Goal: Complete application form

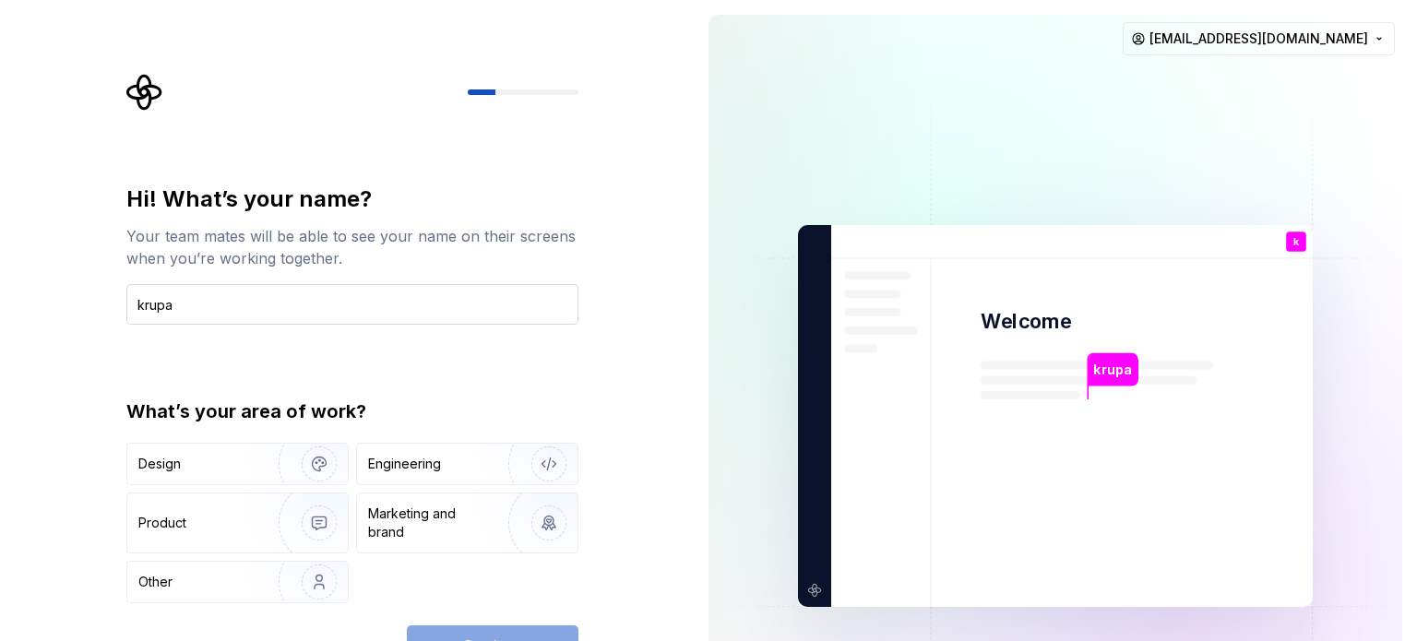
type input "krupa"
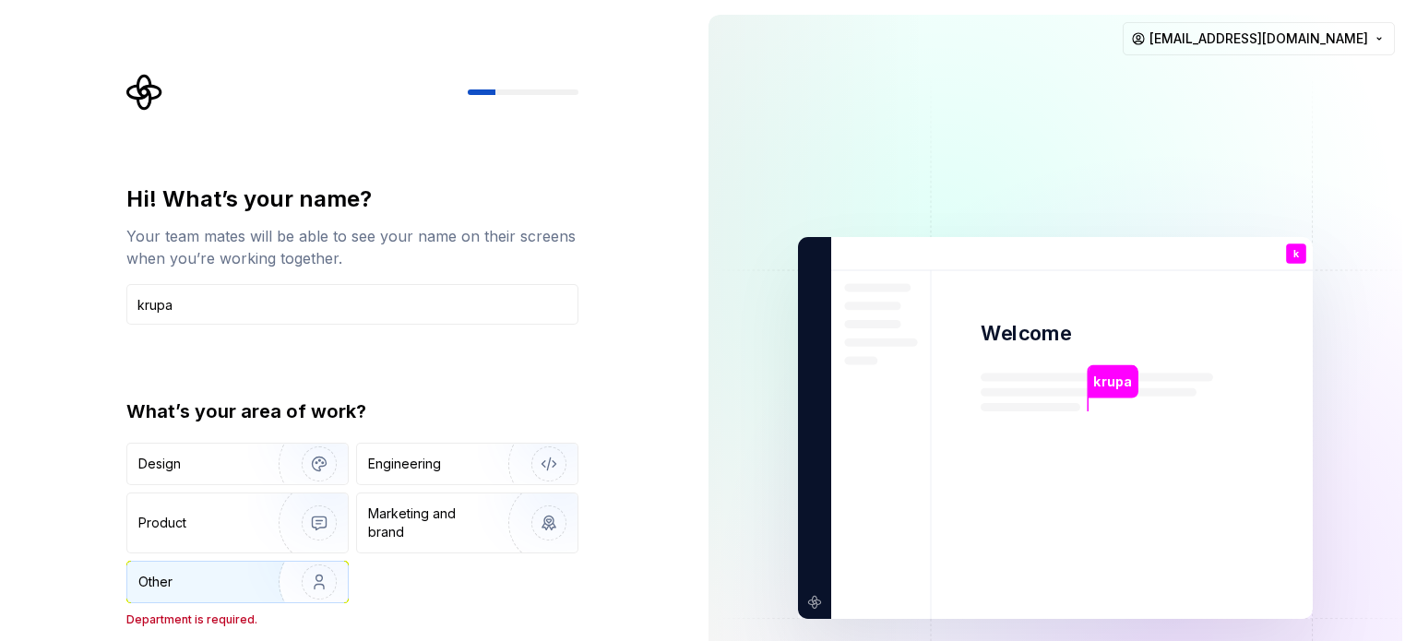
click at [281, 582] on img "button" at bounding box center [307, 582] width 118 height 124
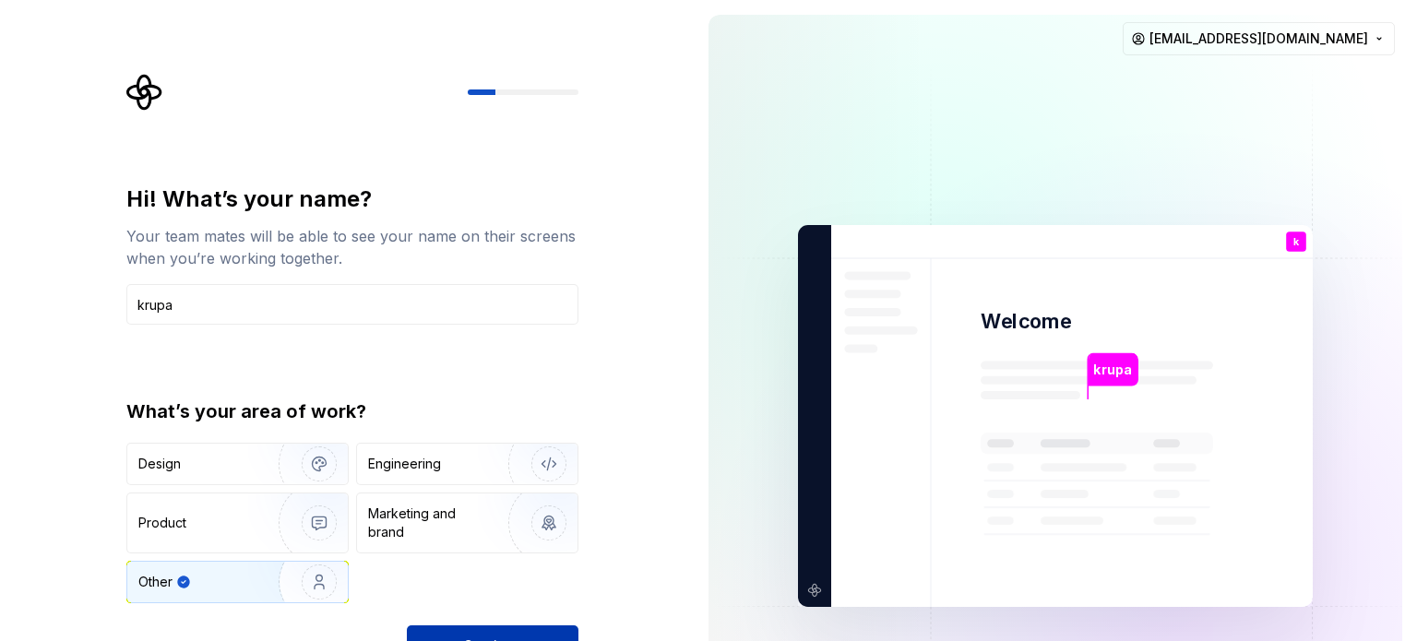
click at [528, 636] on button "Continue" at bounding box center [493, 645] width 172 height 41
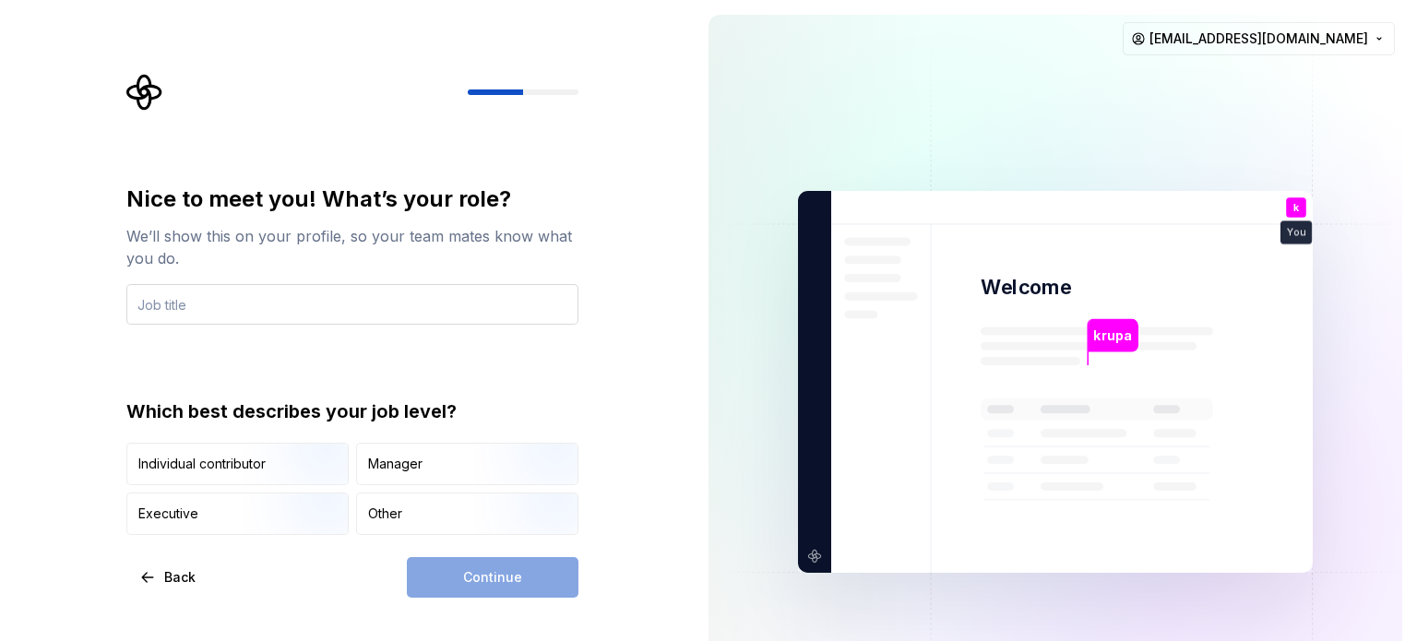
click at [251, 293] on input "text" at bounding box center [352, 304] width 452 height 41
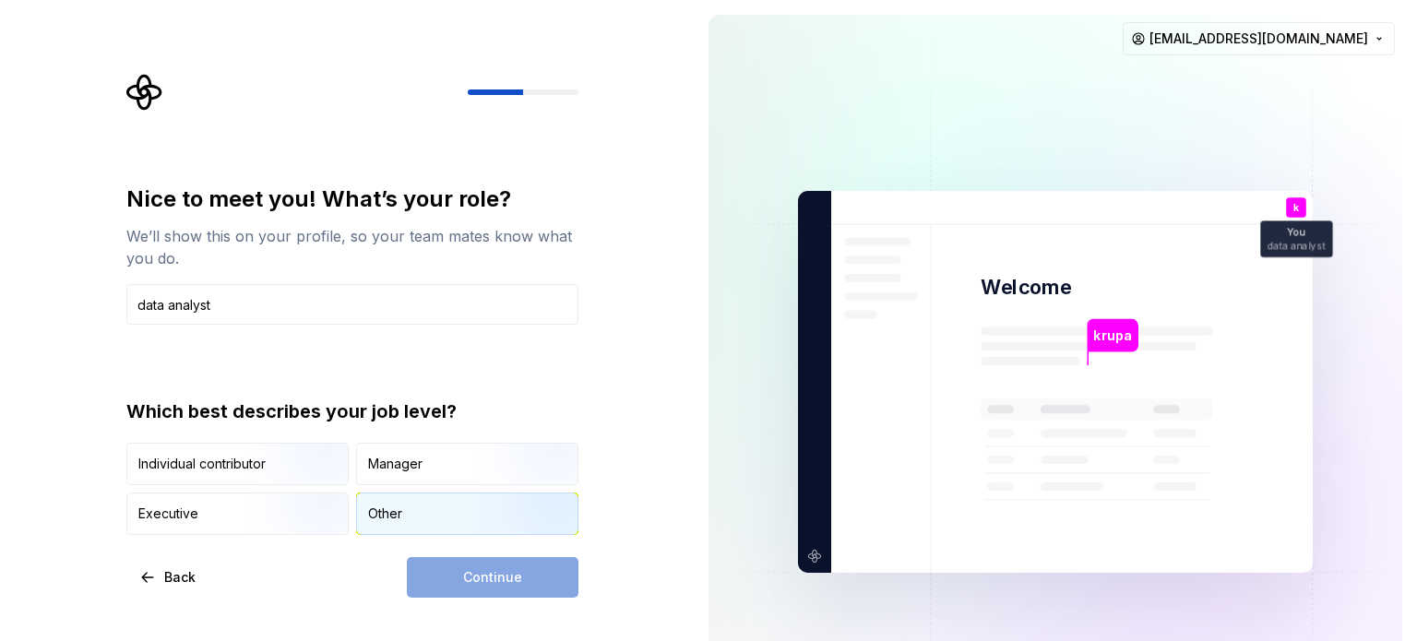
type input "data analyst"
click at [380, 493] on div "Other" at bounding box center [467, 513] width 220 height 41
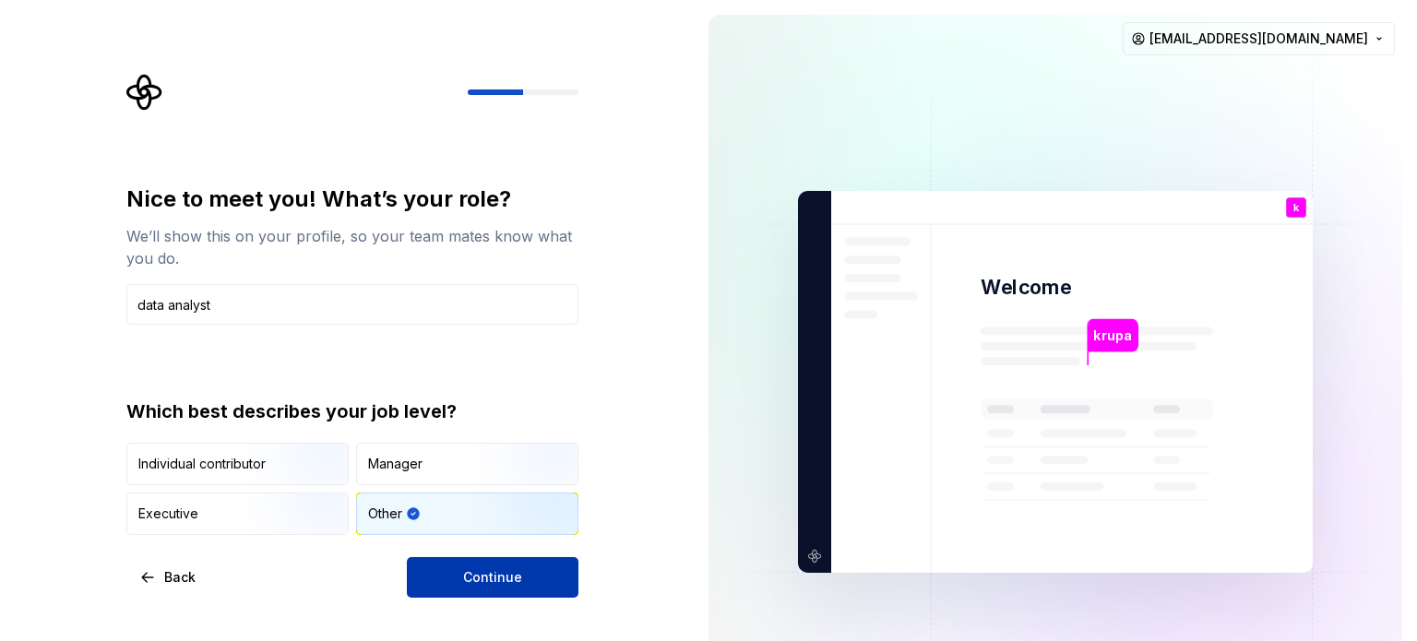
click at [461, 567] on button "Continue" at bounding box center [493, 577] width 172 height 41
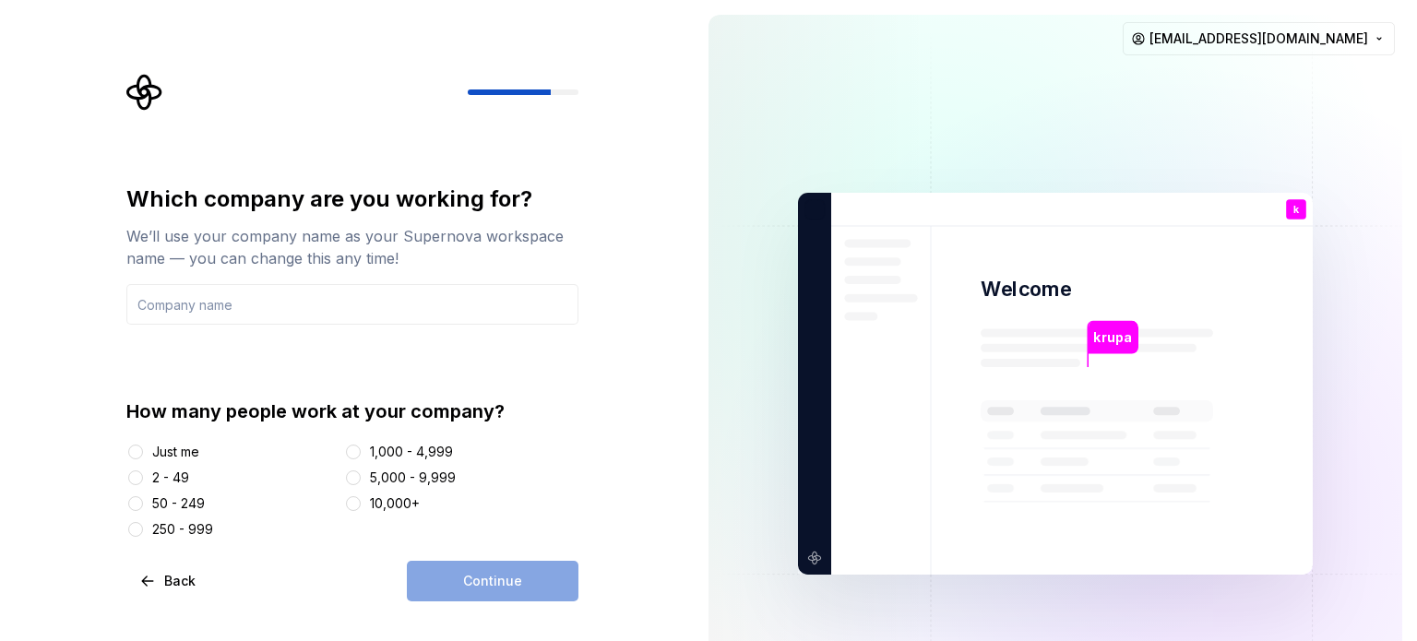
click at [149, 448] on div "Just me" at bounding box center [231, 452] width 210 height 18
click at [140, 446] on button "Just me" at bounding box center [135, 452] width 15 height 15
click at [362, 476] on div at bounding box center [353, 478] width 18 height 18
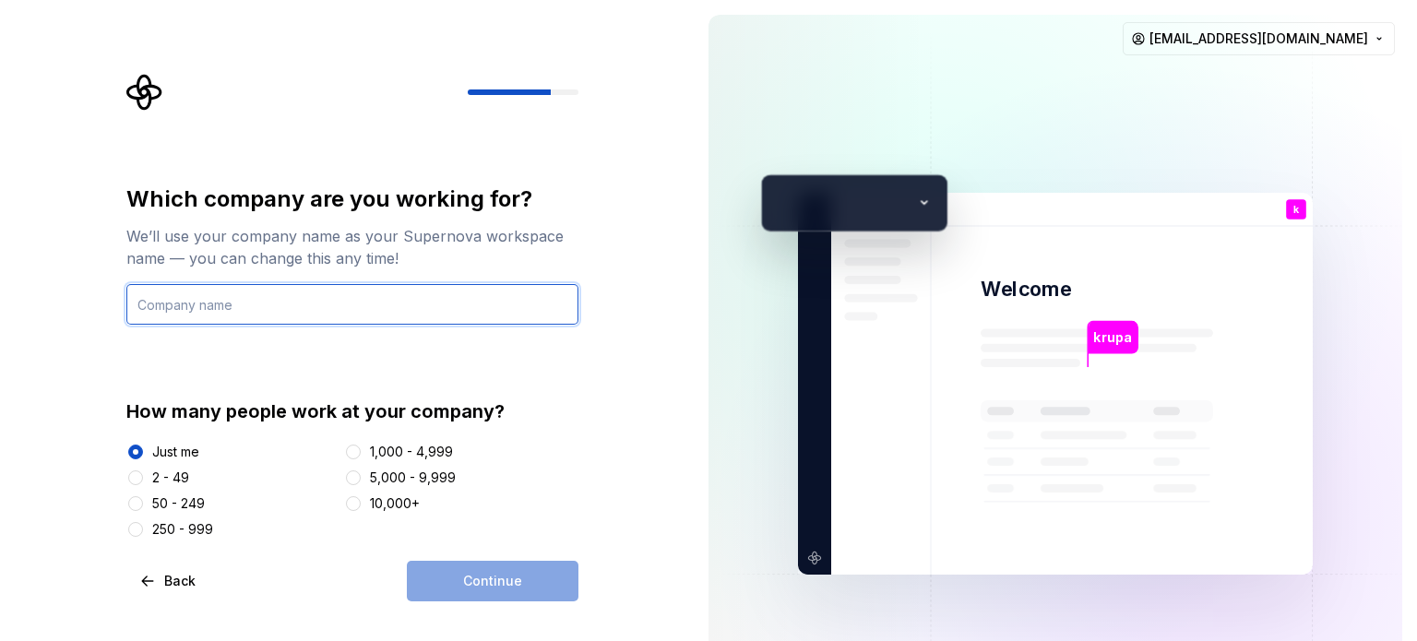
click at [220, 299] on input "text" at bounding box center [352, 304] width 452 height 41
